Goal: Task Accomplishment & Management: Complete application form

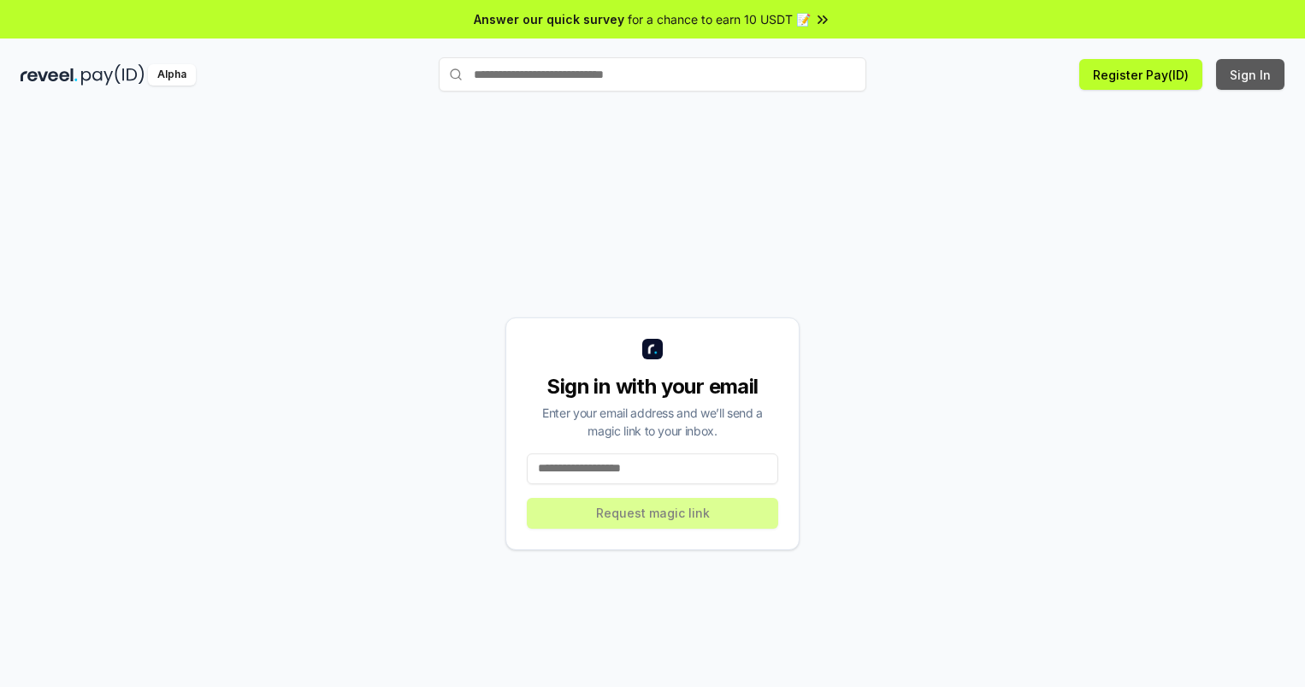
click at [1251, 74] on button "Sign In" at bounding box center [1250, 74] width 68 height 31
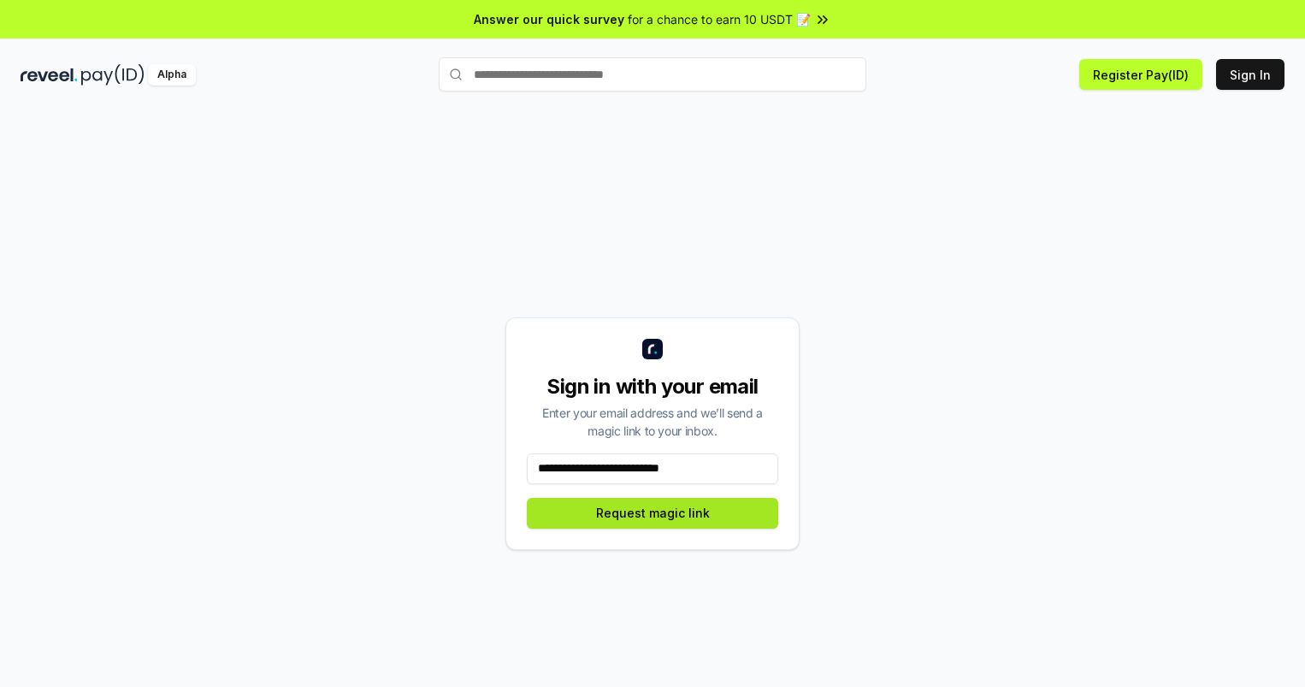
type input "**********"
click at [652, 512] on button "Request magic link" at bounding box center [652, 513] width 251 height 31
